Goal: Task Accomplishment & Management: Use online tool/utility

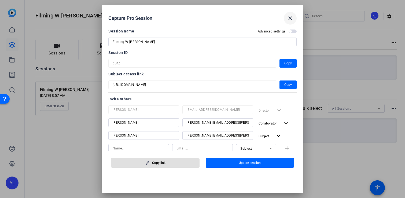
click at [291, 15] on mat-icon "close" at bounding box center [290, 18] width 6 height 6
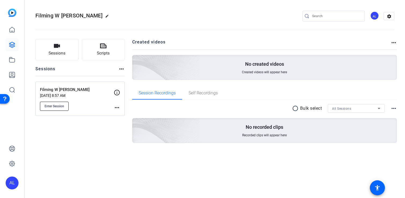
click at [56, 102] on button "Enter Session" at bounding box center [54, 106] width 29 height 9
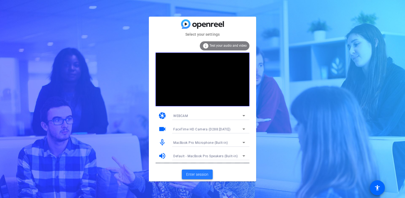
click at [198, 172] on span "Enter session" at bounding box center [197, 175] width 22 height 6
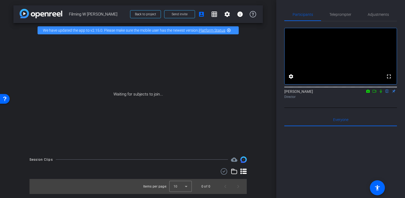
click at [382, 93] on icon at bounding box center [381, 91] width 4 height 4
click at [229, 30] on mat-icon "highlight_off" at bounding box center [229, 30] width 4 height 4
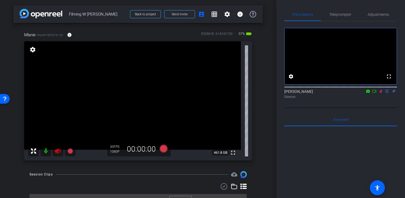
click at [47, 150] on mat-icon at bounding box center [46, 151] width 11 height 11
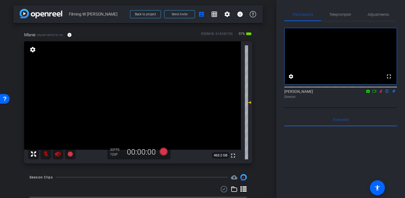
click at [381, 93] on icon at bounding box center [381, 91] width 4 height 4
click at [44, 154] on mat-icon at bounding box center [46, 154] width 11 height 11
click at [55, 154] on icon at bounding box center [58, 153] width 6 height 5
click at [378, 14] on span "Adjustments" at bounding box center [378, 15] width 21 height 4
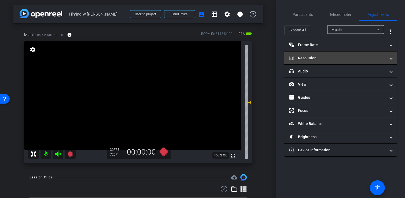
click at [334, 57] on mat-panel-title "Resolution" at bounding box center [337, 58] width 97 height 6
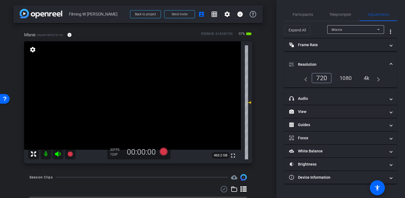
click at [343, 77] on div "1080" at bounding box center [346, 78] width 20 height 9
click at [353, 63] on mat-panel-title "Resolution" at bounding box center [337, 65] width 97 height 6
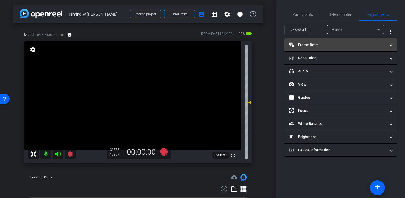
click at [349, 48] on mat-expansion-panel-header "Frame Rate Frame Rate" at bounding box center [341, 44] width 113 height 13
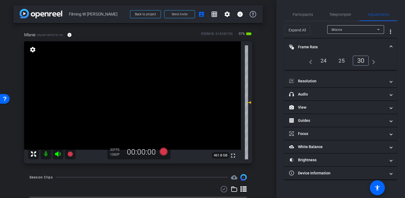
click at [351, 46] on mat-panel-title "Frame Rate Frame Rate" at bounding box center [337, 47] width 97 height 6
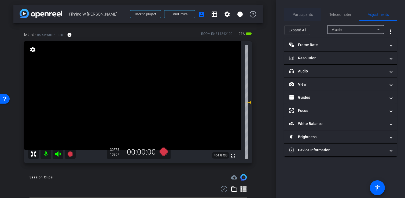
click at [304, 12] on span "Participants" at bounding box center [303, 14] width 20 height 13
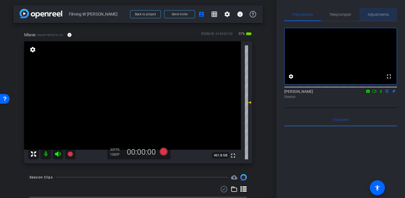
click at [372, 14] on span "Adjustments" at bounding box center [378, 15] width 21 height 4
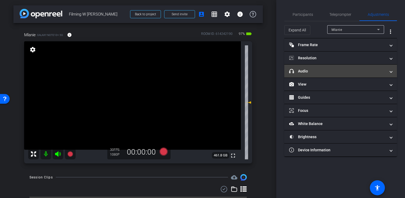
click at [330, 71] on mat-panel-title "headphone icon Audio" at bounding box center [337, 71] width 97 height 6
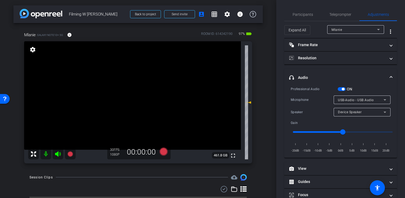
click at [359, 101] on span "USB-Audio - USB Audio" at bounding box center [356, 100] width 36 height 4
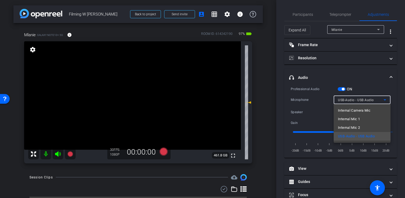
click at [358, 111] on span "Internal Camera Mic" at bounding box center [354, 110] width 32 height 6
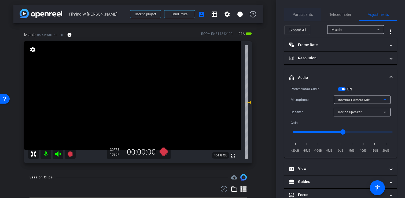
click at [304, 15] on span "Participants" at bounding box center [303, 15] width 20 height 4
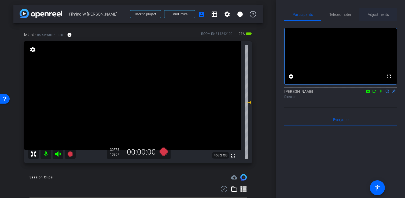
click at [378, 14] on span "Adjustments" at bounding box center [378, 15] width 21 height 4
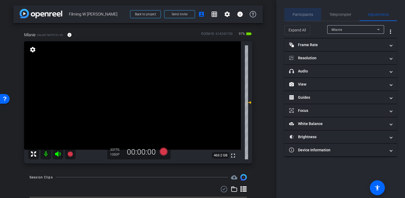
click at [307, 12] on span "Participants" at bounding box center [303, 14] width 20 height 13
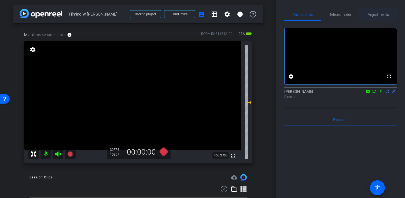
click at [389, 18] on div "Adjustments" at bounding box center [379, 14] width 38 height 13
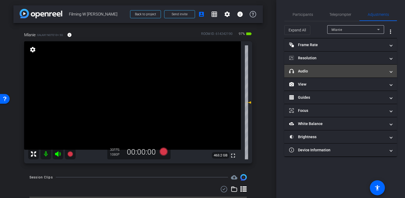
click at [344, 71] on mat-panel-title "headphone icon Audio" at bounding box center [337, 71] width 97 height 6
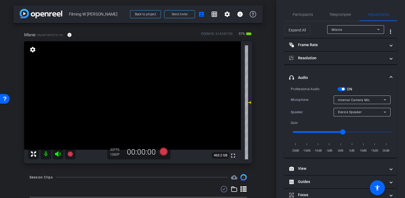
click at [355, 100] on span "Internal Camera Mic" at bounding box center [354, 100] width 32 height 4
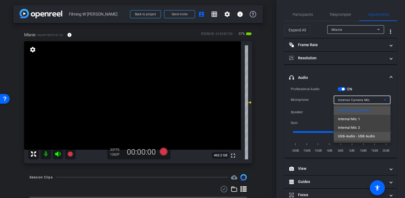
click at [359, 136] on span "USB-Audio - USB Audio" at bounding box center [356, 136] width 37 height 6
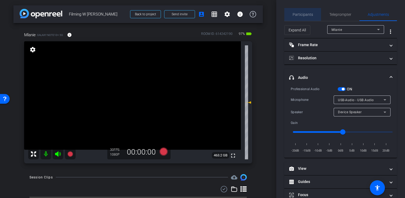
click at [296, 13] on span "Participants" at bounding box center [303, 15] width 20 height 4
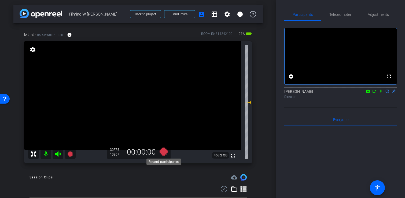
click at [165, 151] on icon at bounding box center [164, 151] width 8 height 8
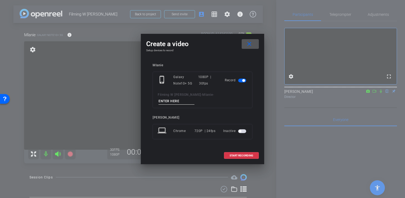
click at [195, 100] on input at bounding box center [177, 101] width 36 height 7
type input "Test"
click at [242, 149] on span at bounding box center [241, 155] width 34 height 13
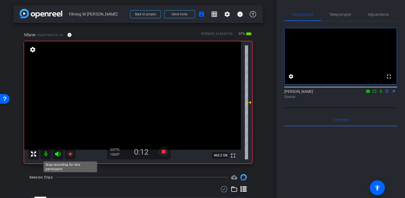
click at [71, 155] on icon at bounding box center [69, 153] width 5 height 5
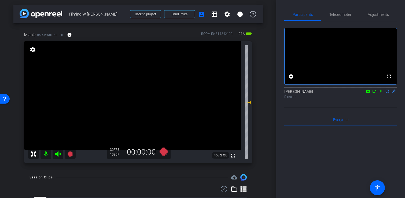
scroll to position [26, 0]
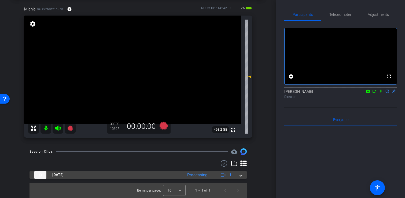
click at [237, 178] on div "[DATE] Processing 1" at bounding box center [137, 175] width 206 height 8
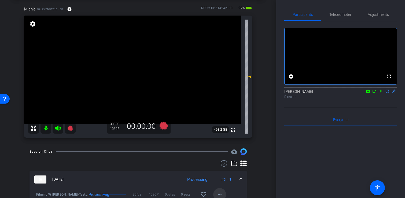
click at [220, 194] on mat-icon "more_horiz" at bounding box center [220, 194] width 6 height 6
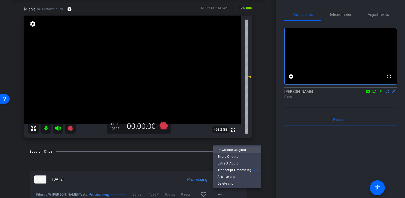
click at [227, 150] on span "Download Original" at bounding box center [237, 150] width 39 height 6
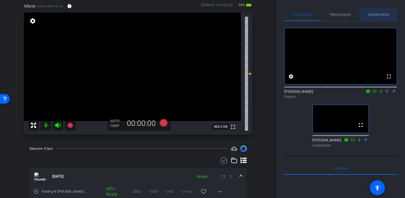
click at [377, 17] on span "Adjustments" at bounding box center [378, 14] width 21 height 13
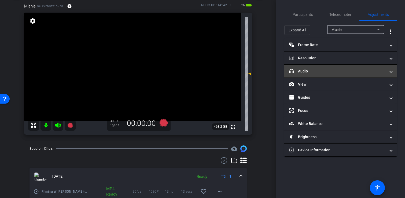
click at [343, 72] on mat-panel-title "headphone icon Audio" at bounding box center [337, 71] width 97 height 6
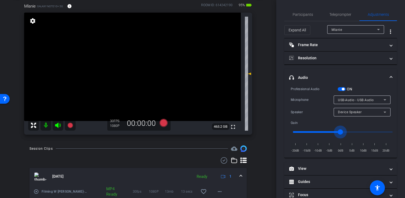
click at [341, 132] on input "range" at bounding box center [342, 132] width 111 height 12
drag, startPoint x: 342, startPoint y: 125, endPoint x: 348, endPoint y: 125, distance: 5.9
click at [348, 126] on mat-slider at bounding box center [343, 132] width 100 height 13
type input "0"
click at [343, 131] on input "range" at bounding box center [342, 132] width 111 height 12
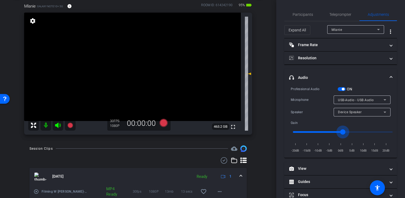
click at [343, 131] on input "range" at bounding box center [342, 132] width 111 height 12
click at [305, 22] on div "Expand All Mlanie more_vert" at bounding box center [341, 29] width 113 height 17
click at [305, 17] on span "Participants" at bounding box center [303, 14] width 20 height 13
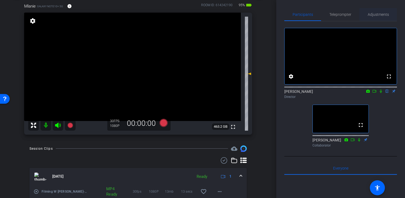
click at [371, 17] on span "Adjustments" at bounding box center [378, 14] width 21 height 13
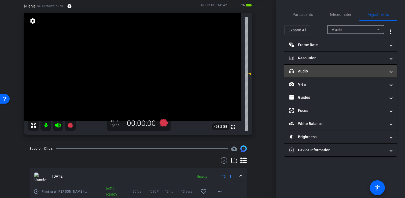
click at [350, 70] on mat-panel-title "headphone icon Audio" at bounding box center [337, 71] width 97 height 6
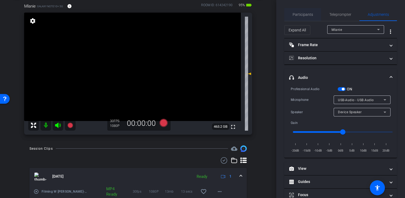
click at [303, 14] on span "Participants" at bounding box center [303, 15] width 20 height 4
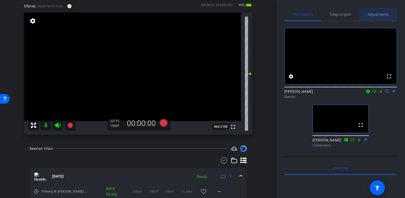
click at [375, 17] on span "Adjustments" at bounding box center [378, 14] width 21 height 13
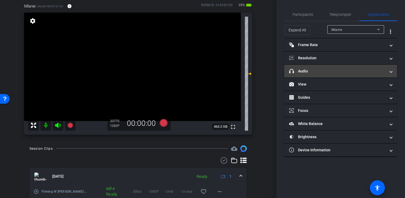
click at [360, 70] on mat-panel-title "headphone icon Audio" at bounding box center [337, 71] width 97 height 6
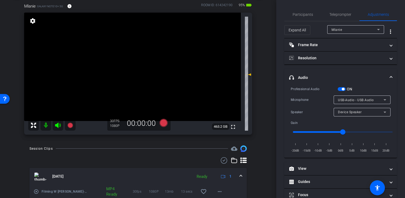
click at [251, 75] on icon at bounding box center [248, 74] width 6 height 6
click at [349, 112] on span "Device Speaker" at bounding box center [350, 112] width 24 height 4
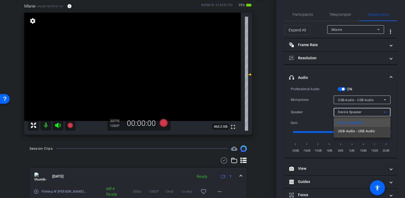
click at [349, 112] on div at bounding box center [202, 99] width 405 height 198
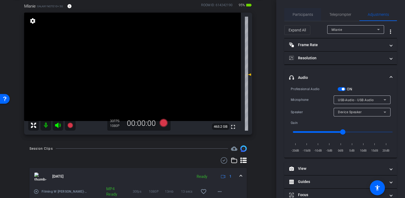
click at [306, 17] on span "Participants" at bounding box center [303, 14] width 20 height 13
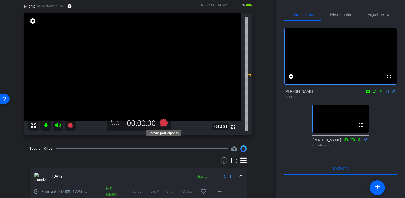
click at [165, 123] on icon at bounding box center [164, 123] width 8 height 8
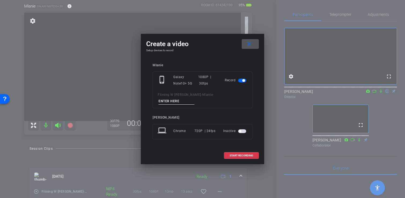
click at [195, 99] on input at bounding box center [177, 101] width 36 height 7
type input "Filming"
click at [246, 154] on span "START RECORDING" at bounding box center [242, 155] width 24 height 3
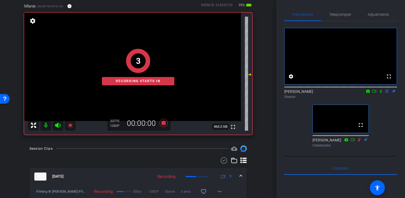
click at [382, 93] on icon at bounding box center [381, 91] width 4 height 4
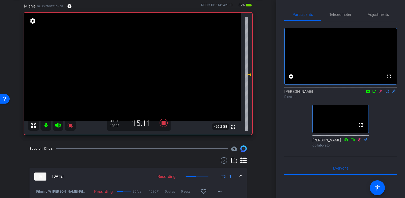
click at [382, 93] on icon at bounding box center [381, 91] width 4 height 4
click at [163, 121] on icon at bounding box center [164, 123] width 8 height 8
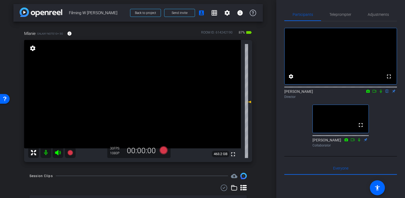
scroll to position [0, 0]
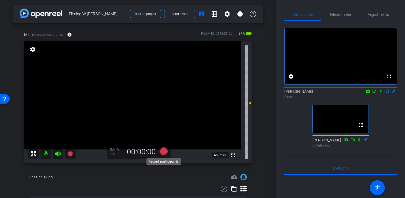
click at [163, 151] on icon at bounding box center [164, 151] width 8 height 8
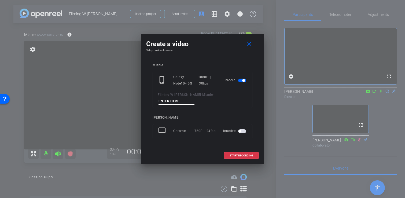
click at [195, 99] on input at bounding box center [177, 101] width 36 height 7
type input "Filming 2"
click at [247, 154] on span "START RECORDING" at bounding box center [242, 155] width 24 height 3
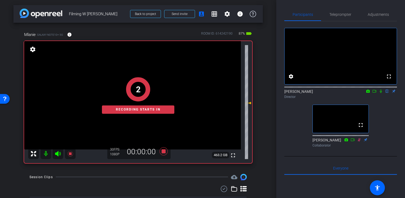
click at [381, 93] on icon at bounding box center [381, 91] width 2 height 3
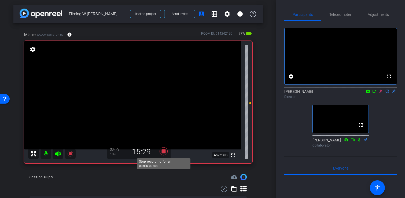
click at [165, 152] on icon at bounding box center [164, 151] width 8 height 8
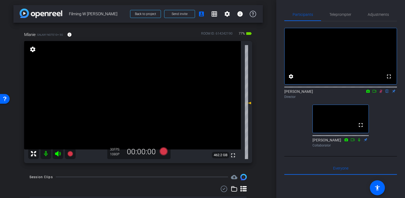
click at [382, 93] on icon at bounding box center [381, 91] width 4 height 4
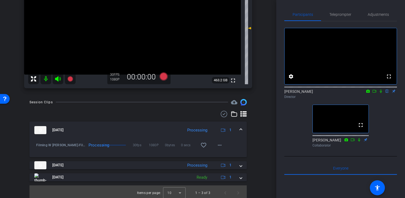
scroll to position [78, 0]
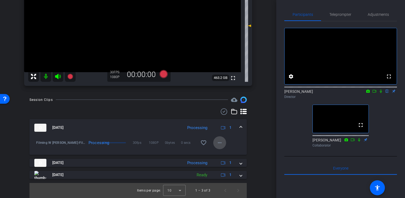
click at [217, 144] on mat-icon "more_horiz" at bounding box center [220, 143] width 6 height 6
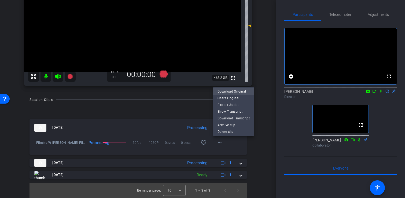
click at [239, 92] on span "Download Original" at bounding box center [234, 91] width 32 height 6
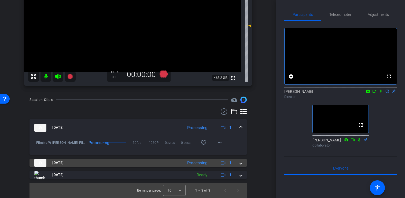
click at [241, 160] on span at bounding box center [241, 163] width 2 height 6
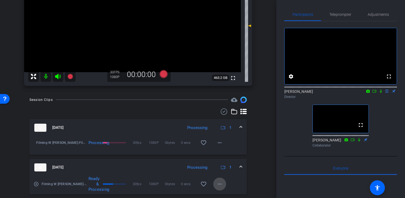
click at [221, 185] on mat-icon "more_horiz" at bounding box center [220, 184] width 6 height 6
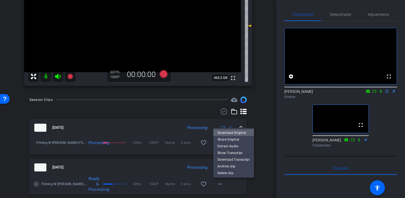
click at [232, 130] on span "Download Original" at bounding box center [234, 133] width 32 height 6
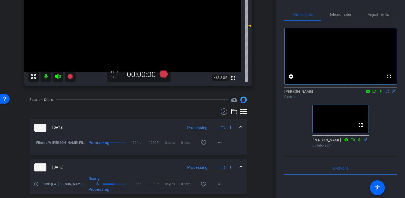
click at [268, 21] on div "arrow_back Filming W [PERSON_NAME] Back to project Send invite account_box grid…" at bounding box center [138, 21] width 276 height 198
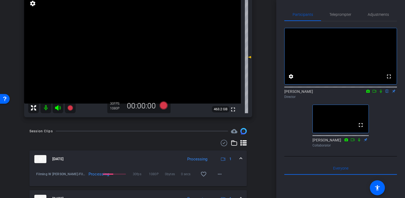
scroll to position [46, 0]
